Goal: Transaction & Acquisition: Purchase product/service

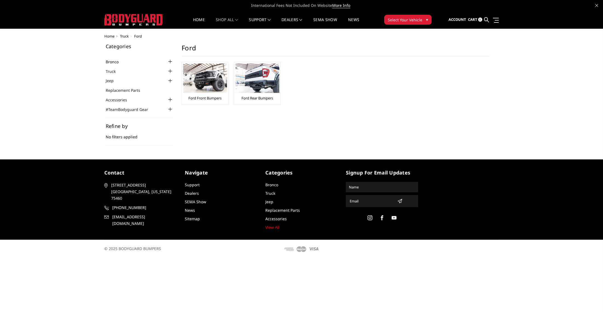
click at [115, 62] on link "Bronco" at bounding box center [116, 62] width 20 height 6
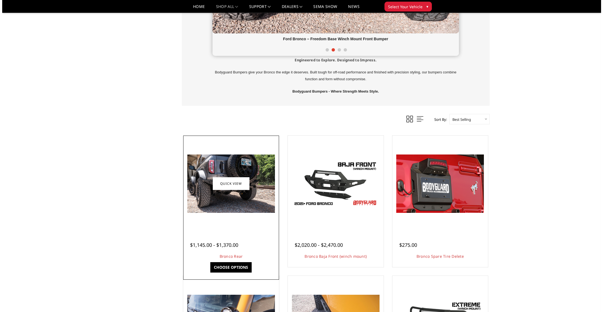
scroll to position [288, 0]
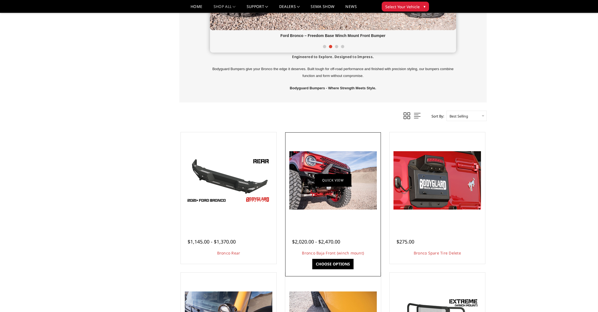
click at [325, 184] on link "Quick view" at bounding box center [333, 180] width 37 height 13
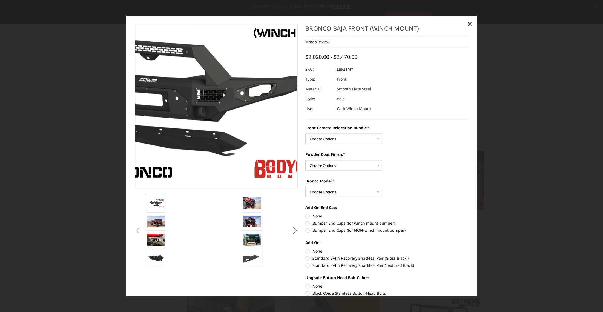
scroll to position [432, 0]
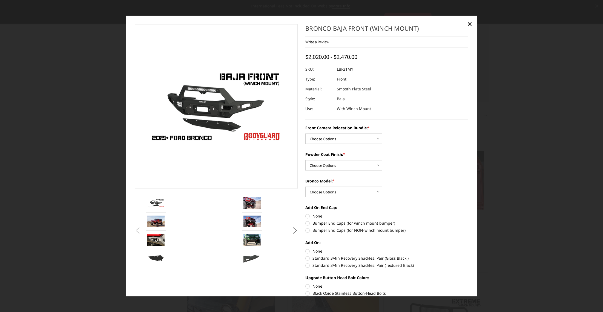
click at [248, 201] on img at bounding box center [251, 202] width 17 height 11
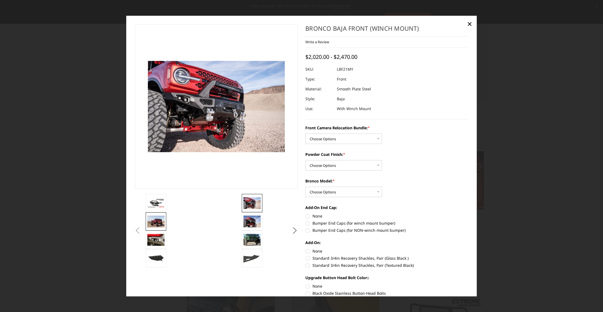
scroll to position [289, 0]
click at [153, 219] on img at bounding box center [155, 221] width 17 height 11
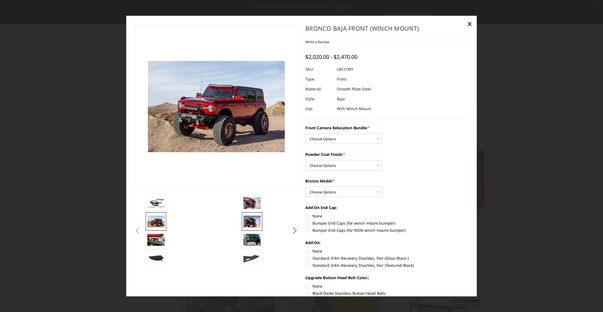
click at [253, 221] on img at bounding box center [251, 221] width 17 height 11
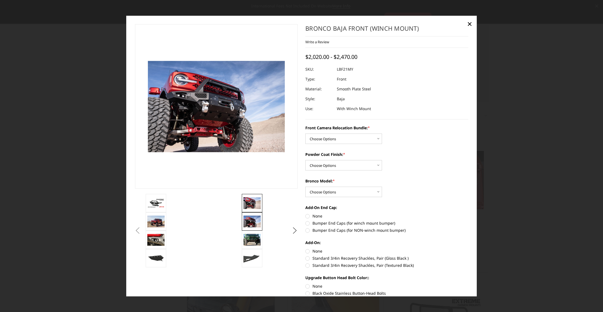
click at [253, 205] on img at bounding box center [251, 202] width 17 height 11
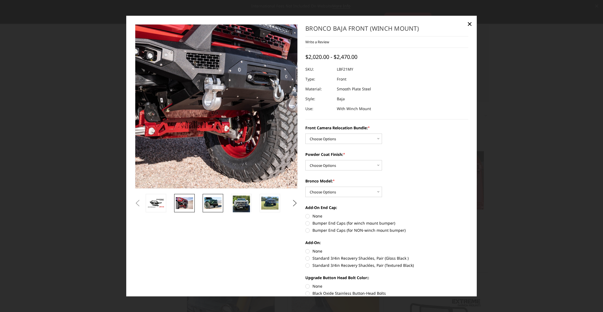
scroll to position [432, 0]
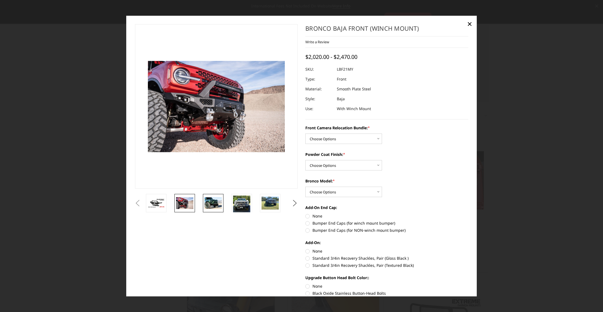
click at [209, 205] on img at bounding box center [212, 202] width 17 height 11
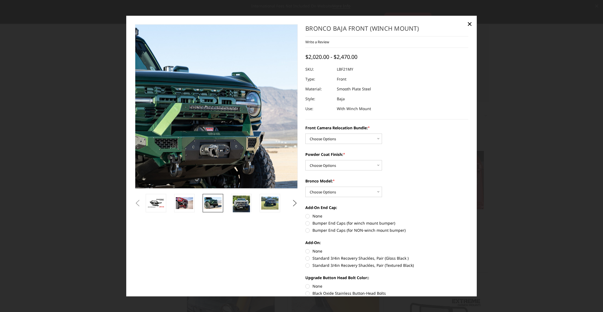
scroll to position [288, 0]
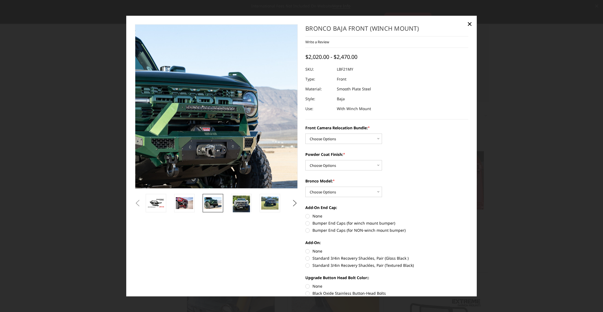
drag, startPoint x: 254, startPoint y: 167, endPoint x: 259, endPoint y: 138, distance: 29.6
click at [259, 138] on img at bounding box center [164, 141] width 350 height 234
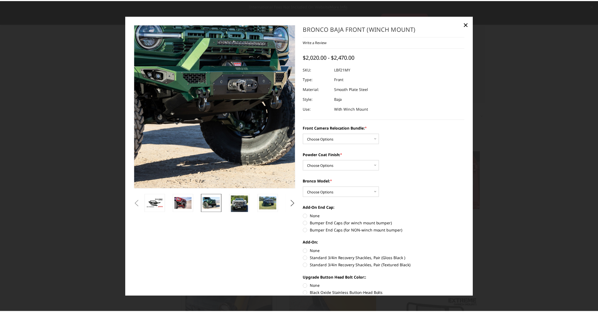
scroll to position [289, 0]
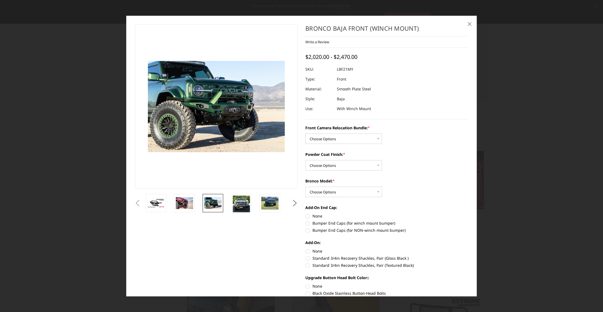
click at [470, 24] on span "×" at bounding box center [469, 24] width 5 height 12
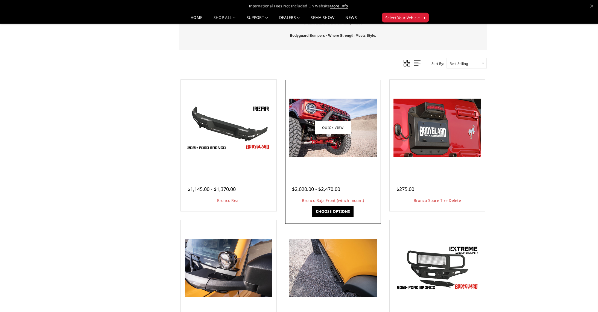
scroll to position [343, 0]
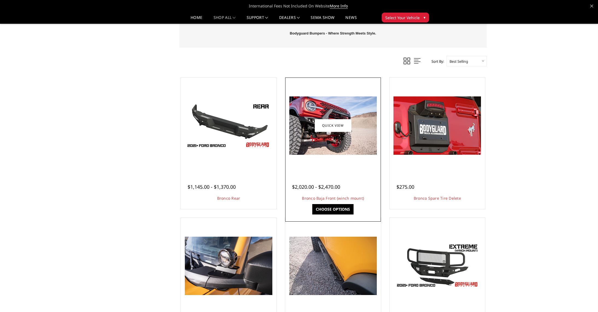
click at [329, 118] on img at bounding box center [334, 125] width 88 height 58
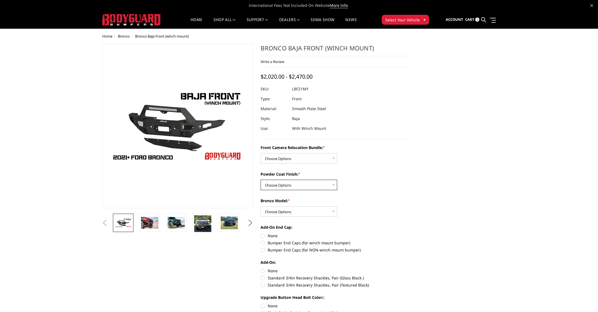
click at [334, 183] on select "Choose Options Textured Black Powder Coat Bare Metal" at bounding box center [299, 185] width 77 height 10
select select "4015"
click at [261, 180] on select "Choose Options Textured Black Powder Coat Bare Metal" at bounding box center [299, 185] width 77 height 10
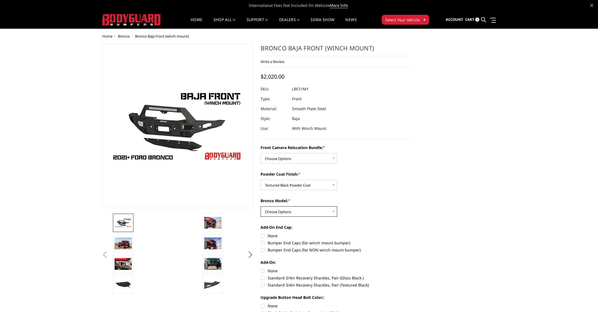
click at [316, 211] on select "Choose Options Raptor Base/Badlands/Wildtrak/etc." at bounding box center [299, 211] width 77 height 10
select select "4012"
click at [261, 206] on select "Choose Options Raptor Base/Badlands/Wildtrak/etc." at bounding box center [299, 211] width 77 height 10
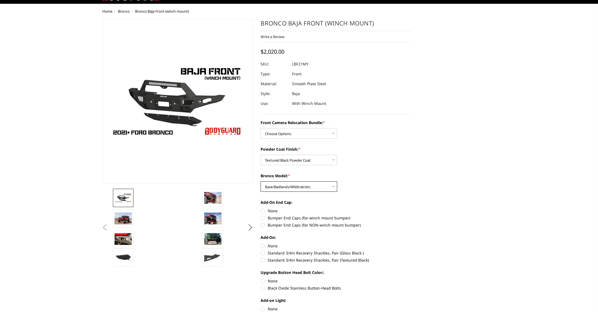
scroll to position [27, 0]
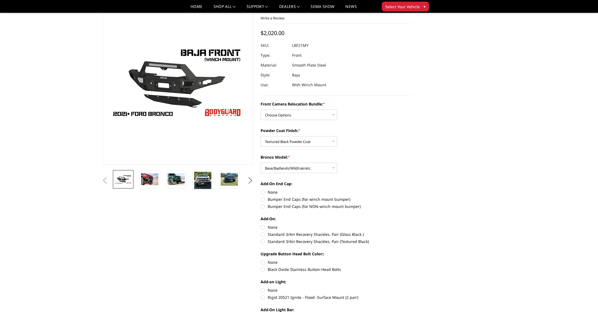
click at [263, 200] on label "Bumper End Caps (for winch mount bumper)" at bounding box center [336, 199] width 151 height 6
click at [412, 189] on input "Bumper End Caps (for winch mount bumper)" at bounding box center [412, 189] width 0 height 0
radio input "true"
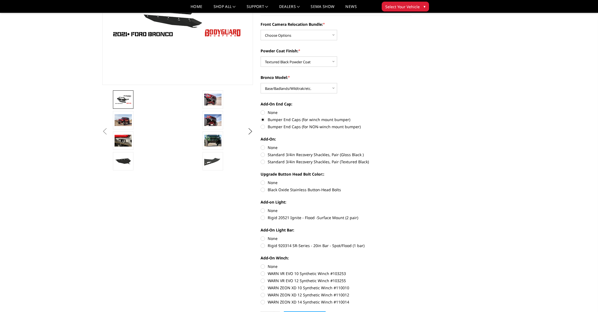
scroll to position [109, 0]
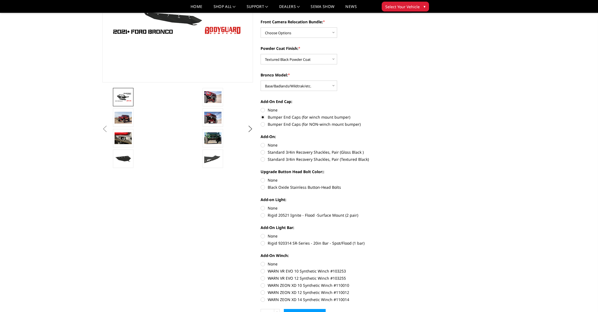
click at [263, 243] on label "Rigid 920314 SR-Series - 20in Bar - Spot/Flood (1 bar)" at bounding box center [336, 243] width 151 height 6
click at [412, 233] on input "Rigid 920314 SR-Series - 20in Bar - Spot/Flood (1 bar)" at bounding box center [412, 233] width 0 height 0
radio input "true"
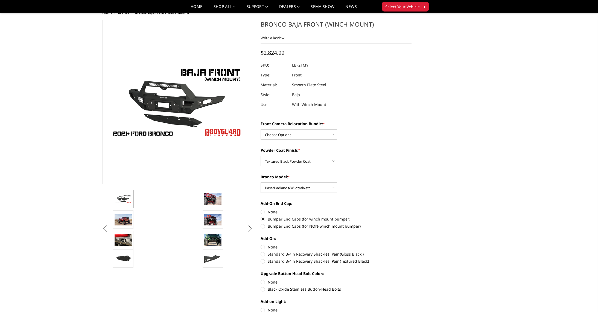
scroll to position [0, 0]
